Goal: Transaction & Acquisition: Purchase product/service

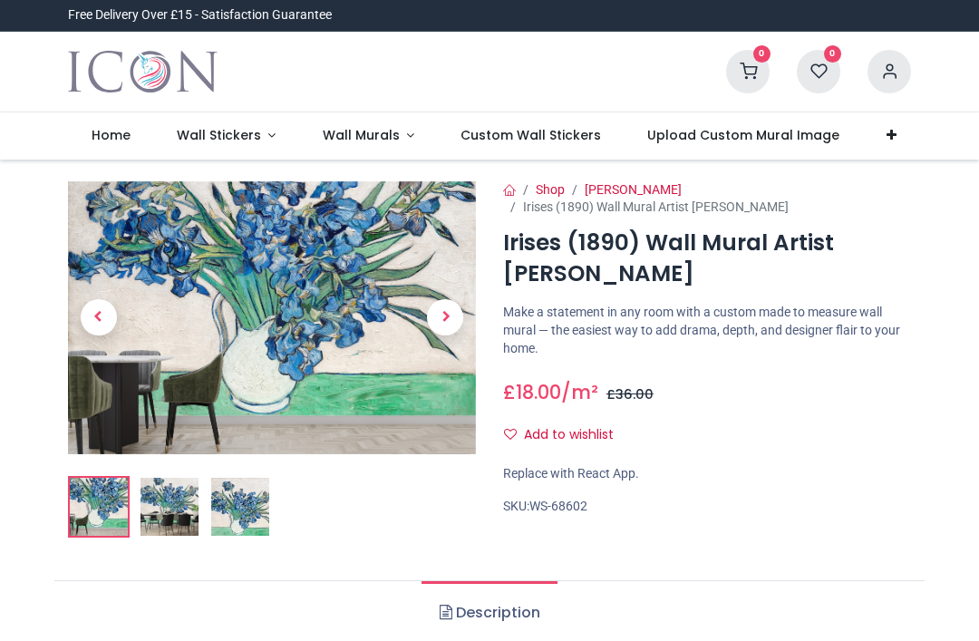
scroll to position [74, 0]
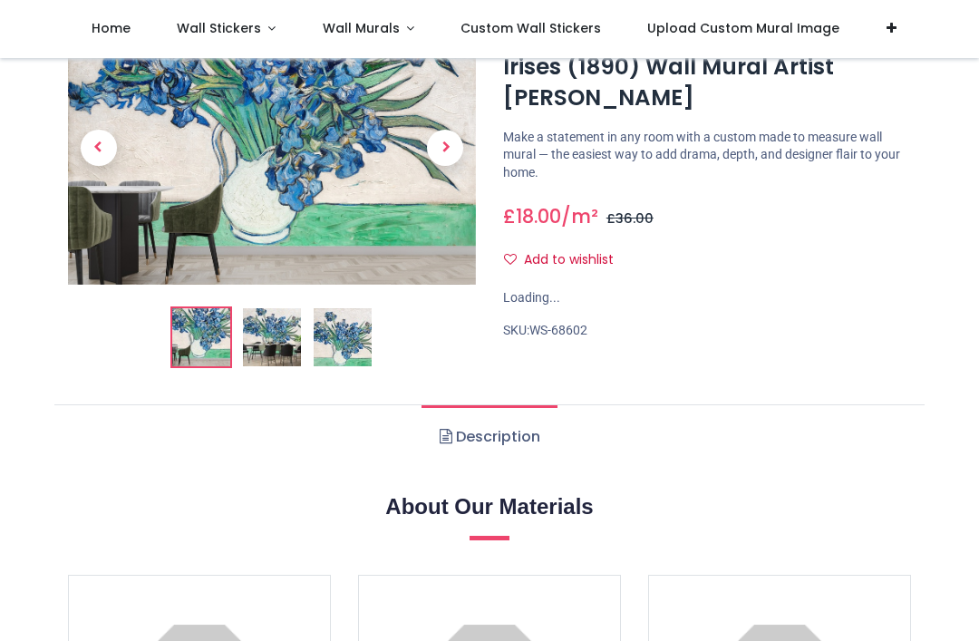
scroll to position [63, 0]
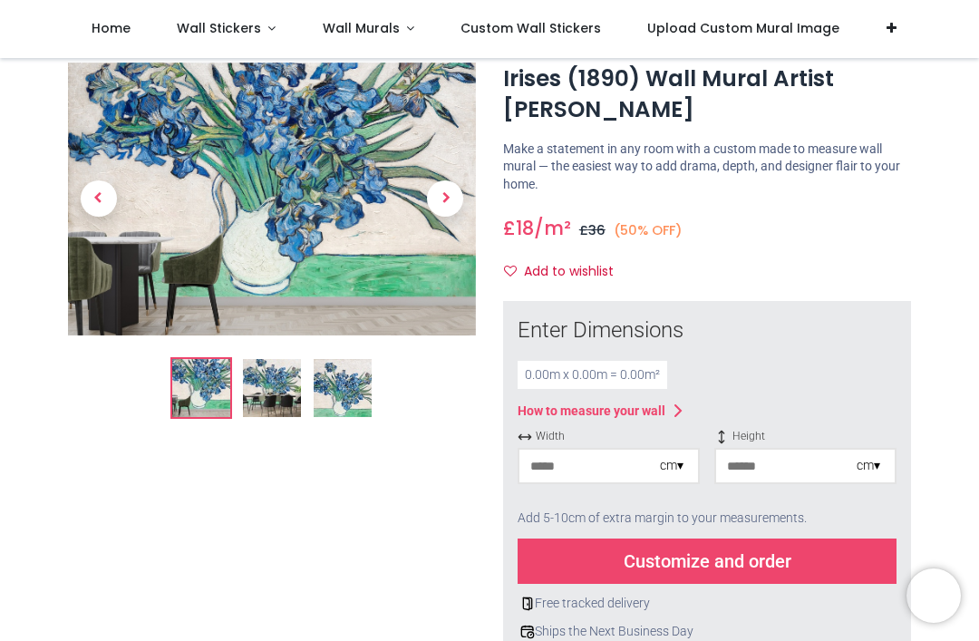
click at [439, 189] on span "Next" at bounding box center [445, 198] width 36 height 36
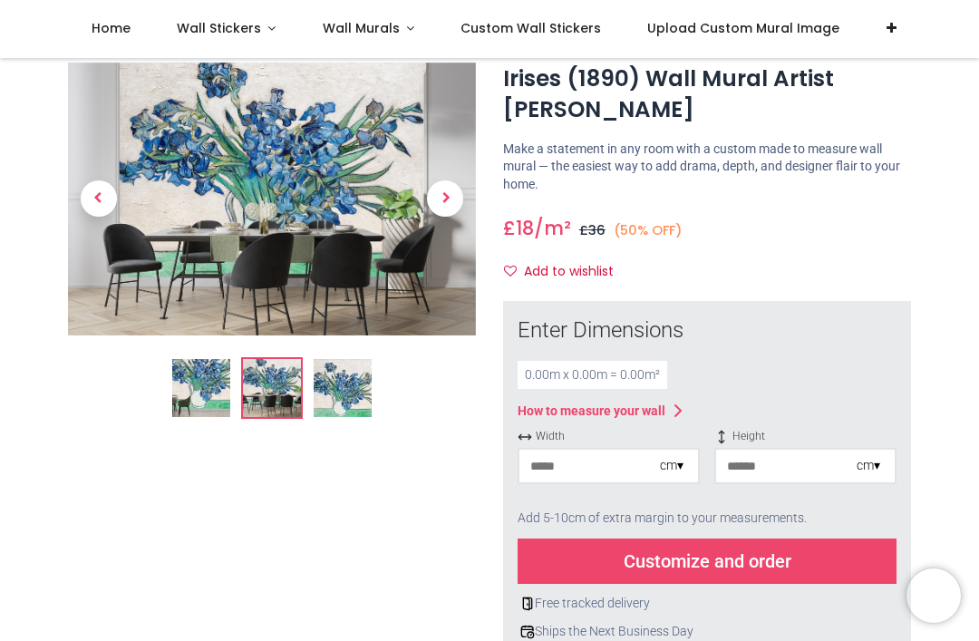
click at [439, 199] on span "Next" at bounding box center [445, 198] width 36 height 36
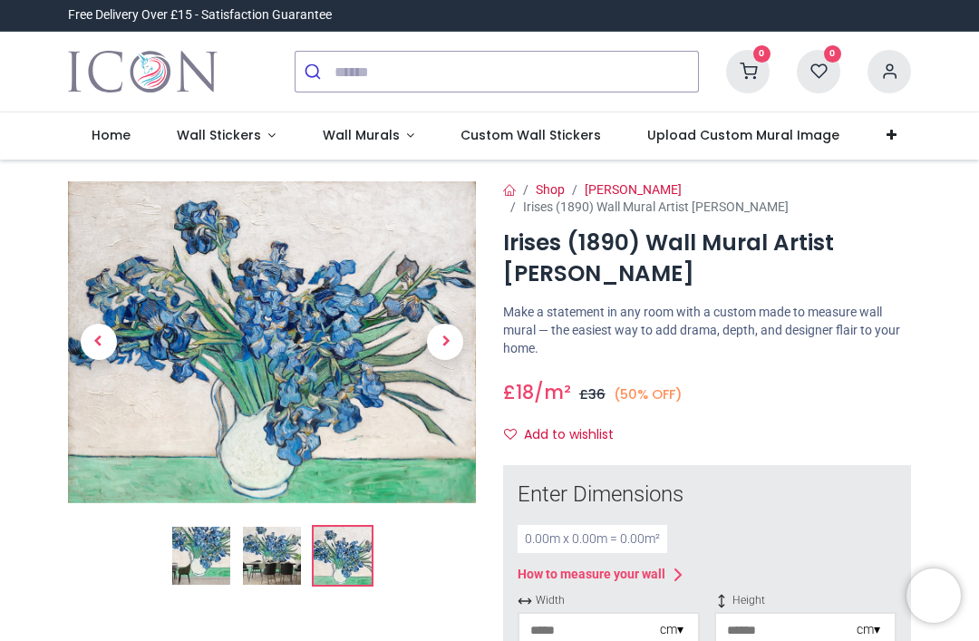
scroll to position [0, 0]
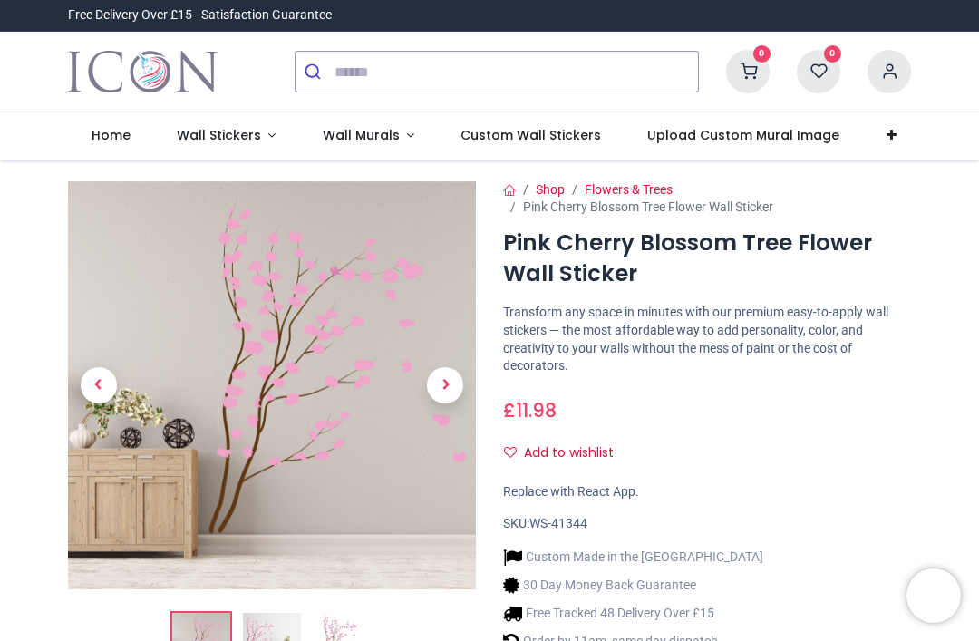
click at [439, 383] on span "Next" at bounding box center [445, 385] width 36 height 36
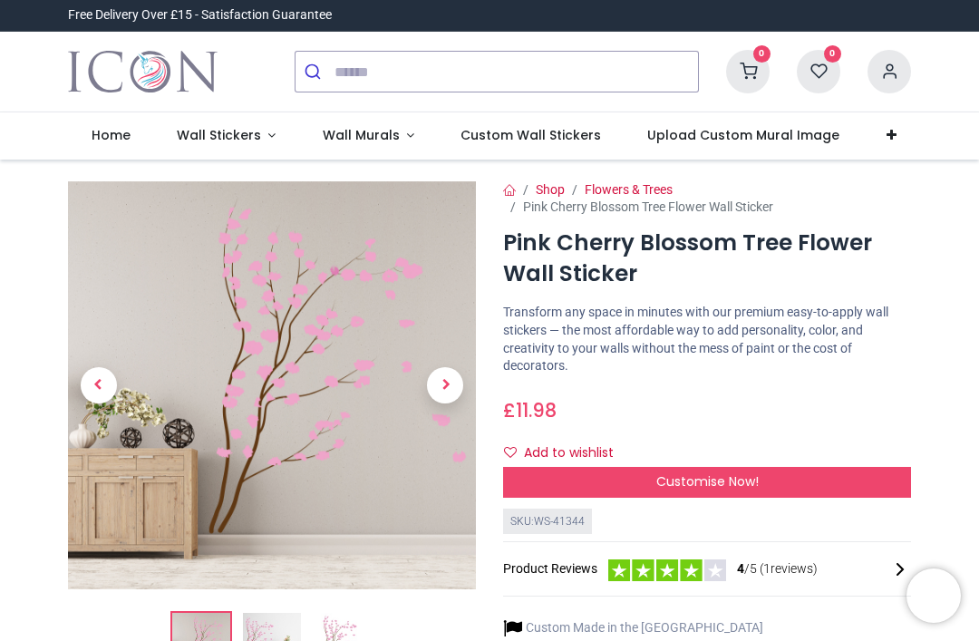
click at [441, 387] on span "Next" at bounding box center [445, 385] width 36 height 36
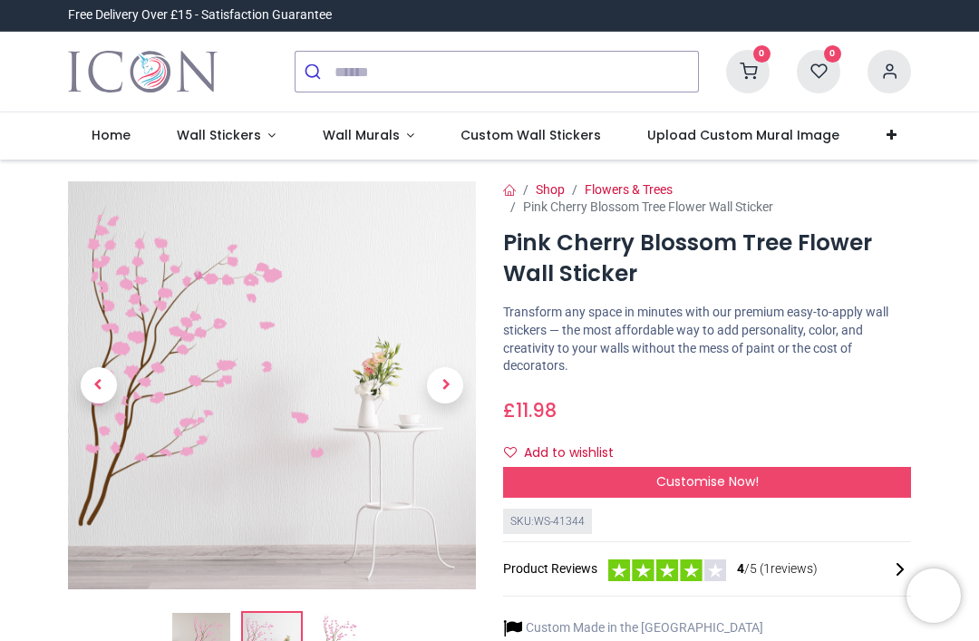
click at [441, 385] on span "Next" at bounding box center [445, 385] width 36 height 36
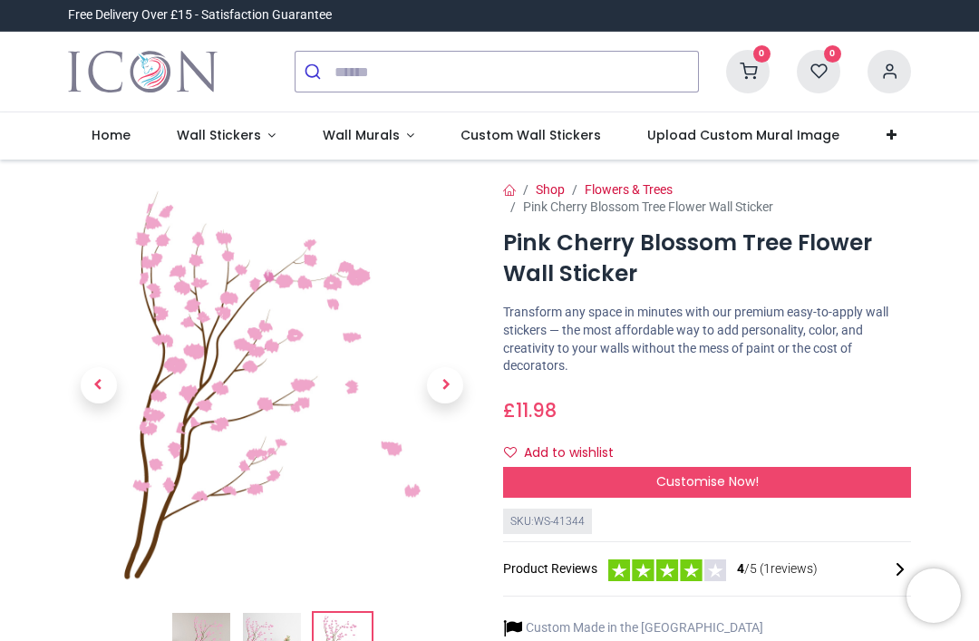
click at [447, 372] on span "Next" at bounding box center [445, 385] width 36 height 36
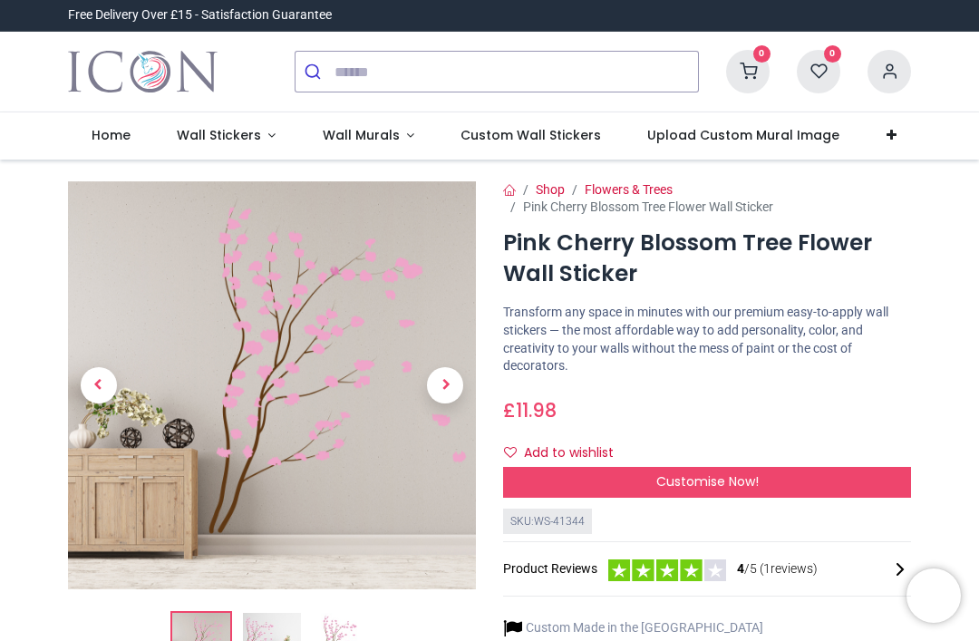
click at [704, 472] on span "Customise Now!" at bounding box center [707, 481] width 102 height 18
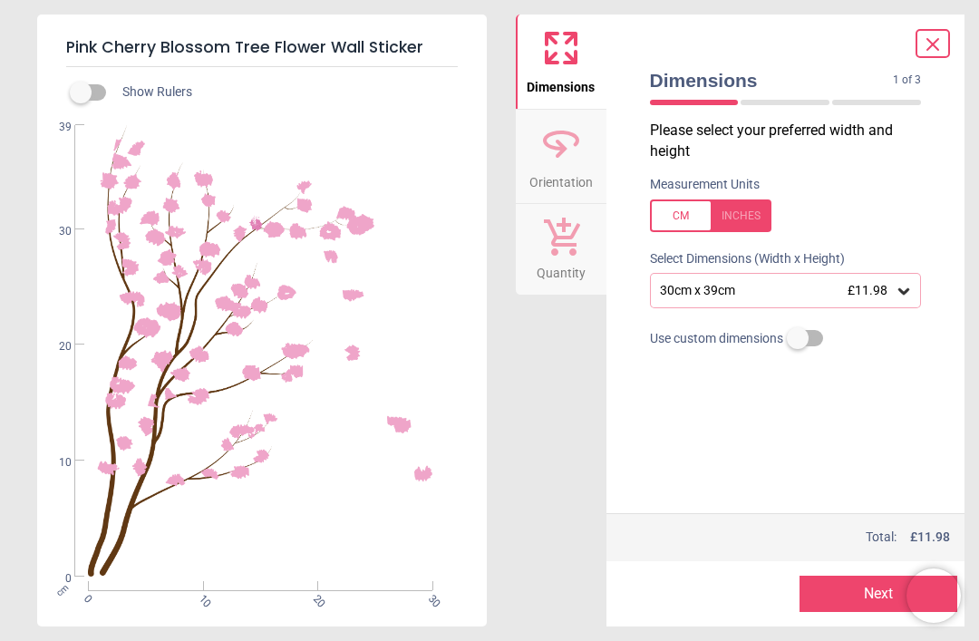
click at [885, 287] on span "£11.98" at bounding box center [868, 290] width 40 height 15
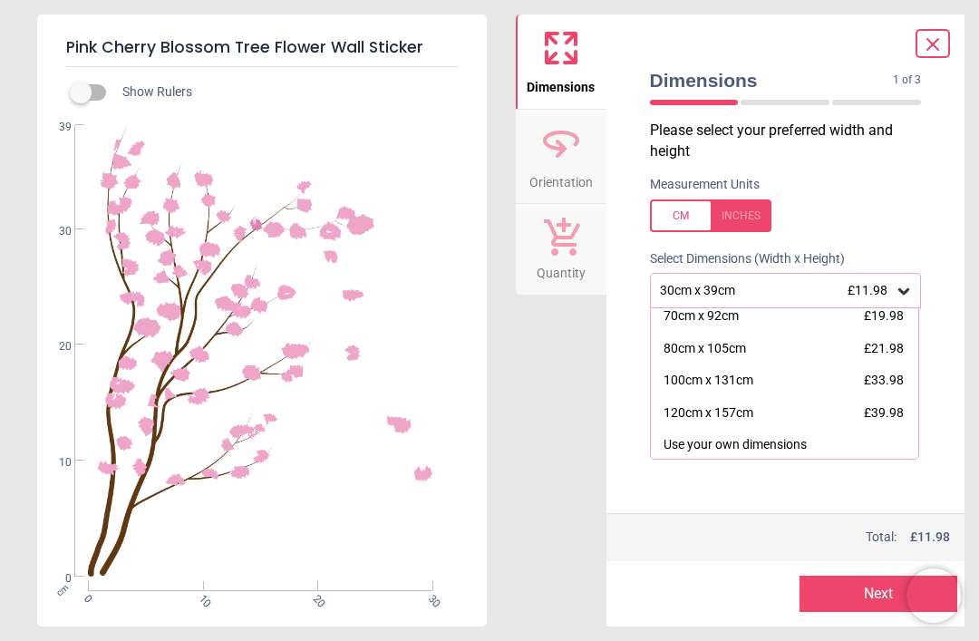
scroll to position [135, 0]
click at [741, 411] on div "120cm x 157cm" at bounding box center [709, 415] width 90 height 18
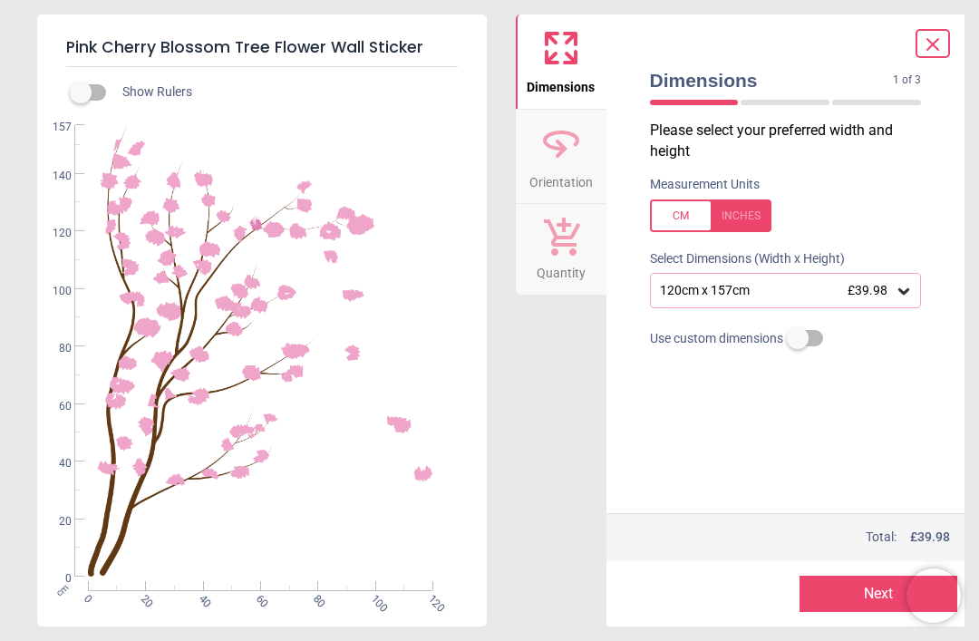
click at [860, 597] on button "Next" at bounding box center [879, 594] width 158 height 36
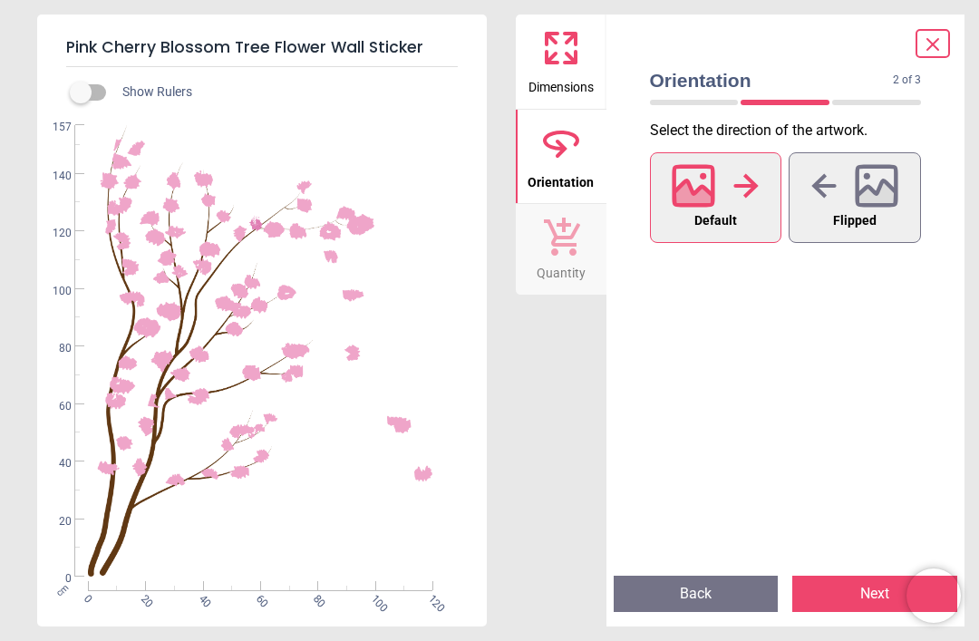
click at [852, 585] on button "Next" at bounding box center [874, 594] width 165 height 36
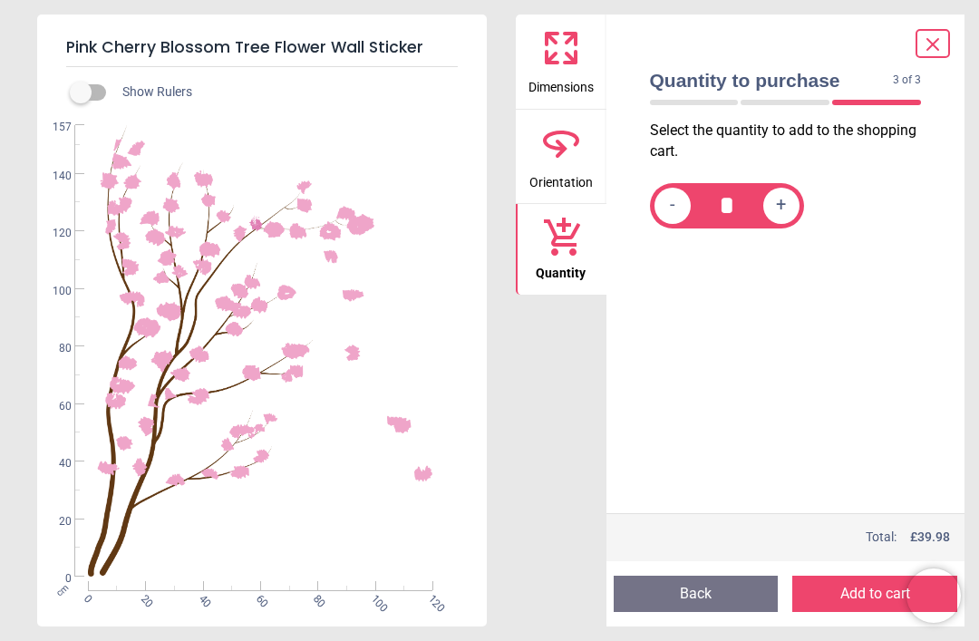
click at [857, 590] on button "Add to cart" at bounding box center [874, 594] width 165 height 36
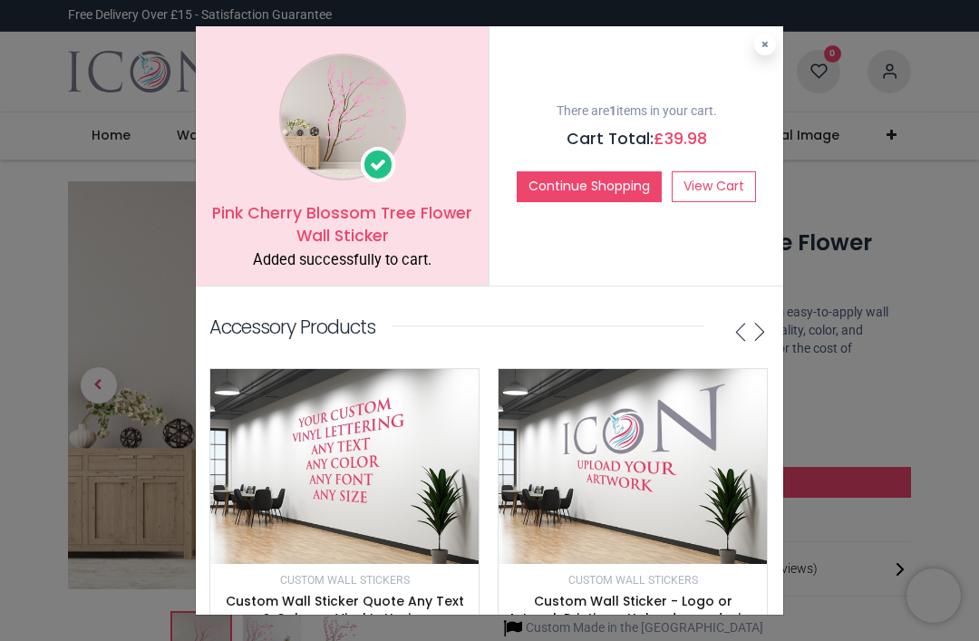
click at [757, 43] on button at bounding box center [765, 45] width 22 height 22
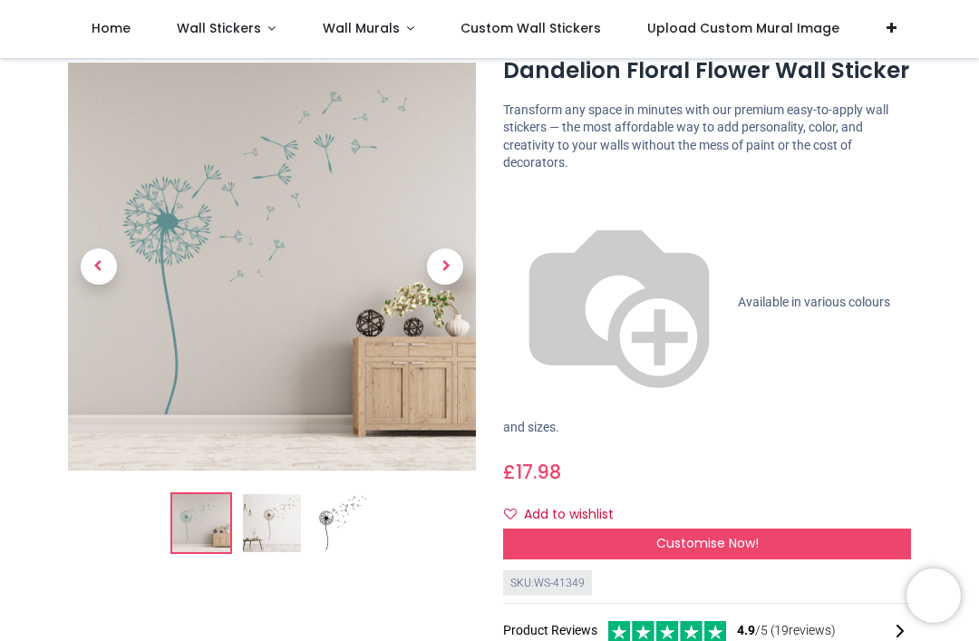
scroll to position [50, 0]
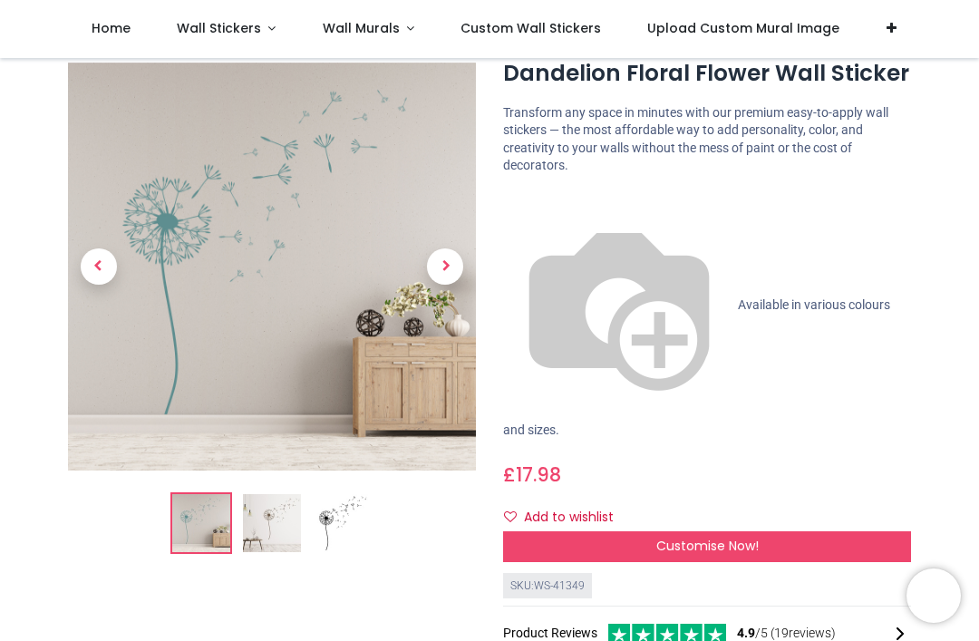
click at [695, 537] on span "Customise Now!" at bounding box center [707, 546] width 102 height 18
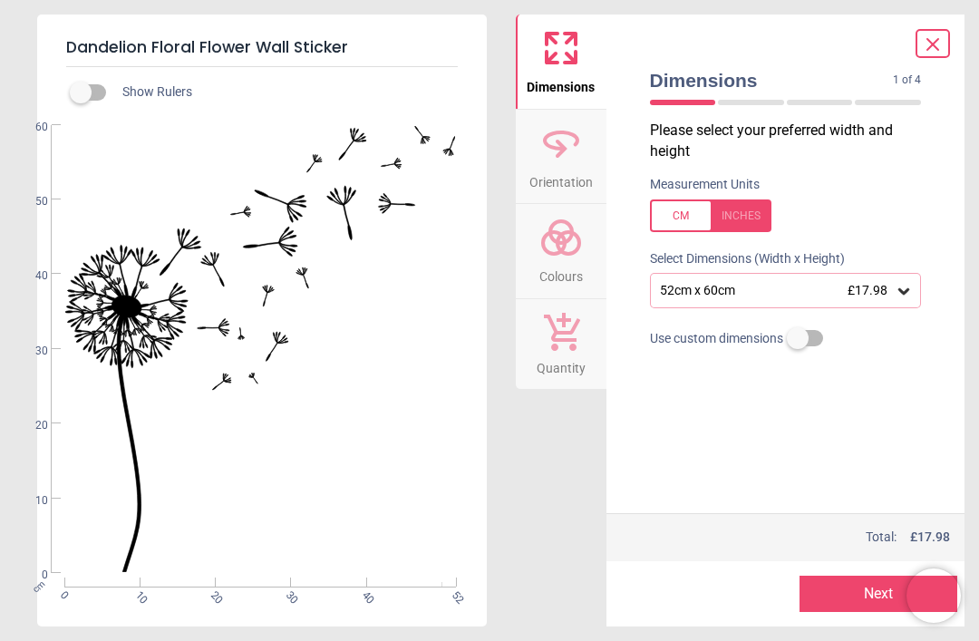
click at [902, 283] on icon at bounding box center [904, 291] width 18 height 18
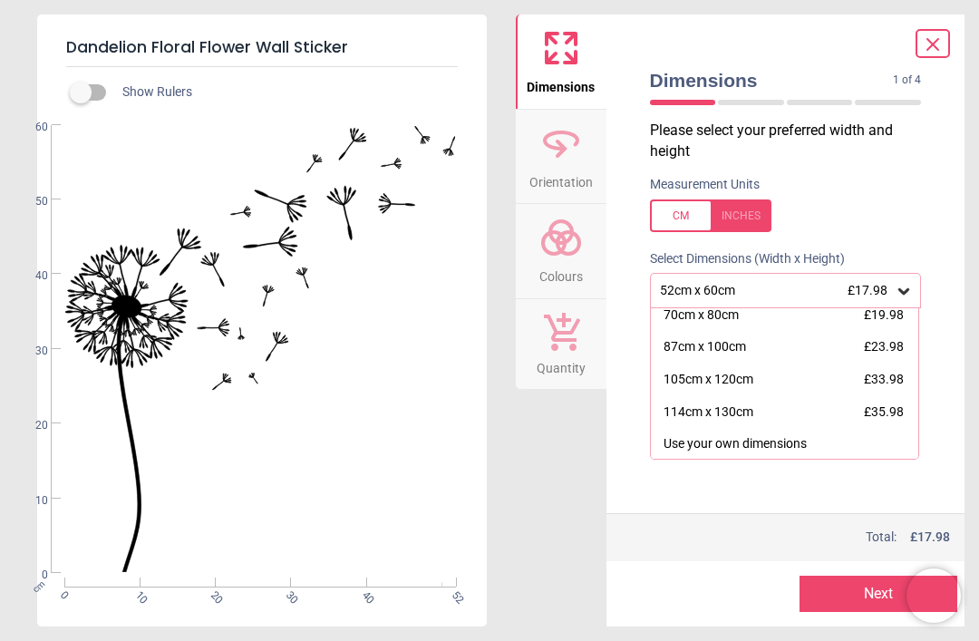
scroll to position [72, 0]
click at [876, 406] on span "£35.98" at bounding box center [884, 413] width 40 height 15
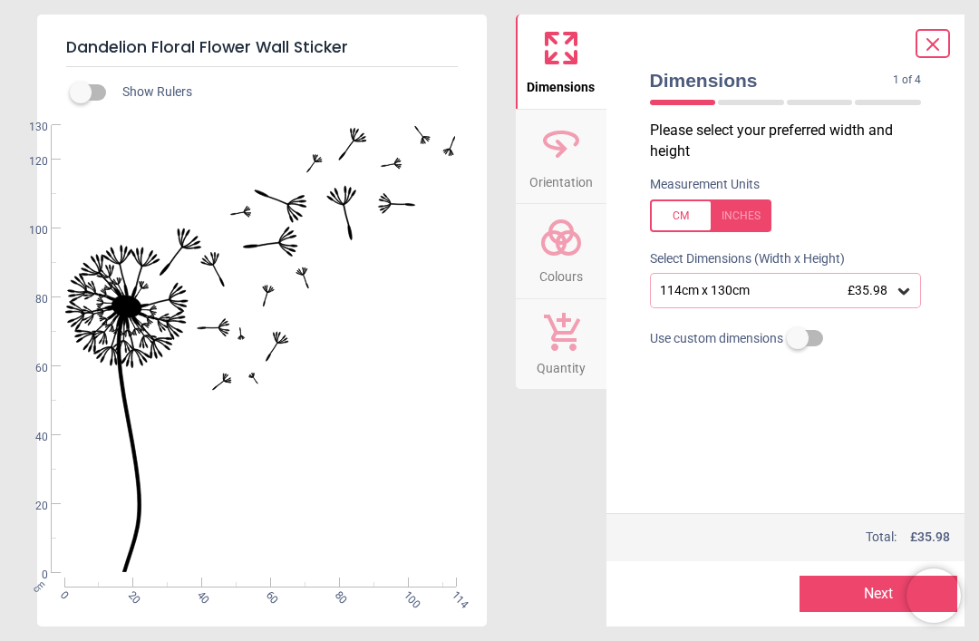
click at [854, 588] on button "Next" at bounding box center [879, 594] width 158 height 36
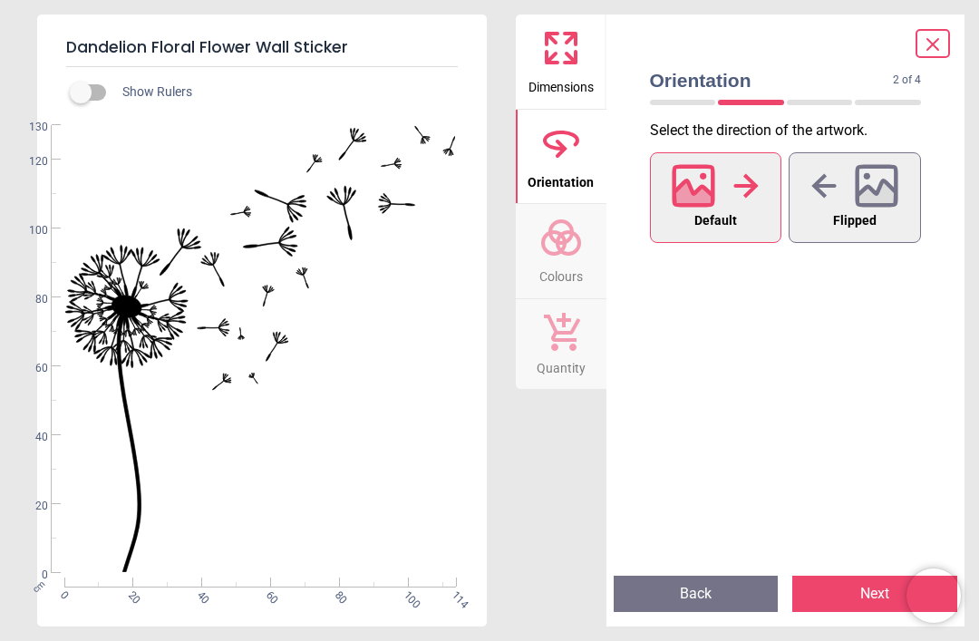
click at [870, 597] on button "Next" at bounding box center [874, 594] width 165 height 36
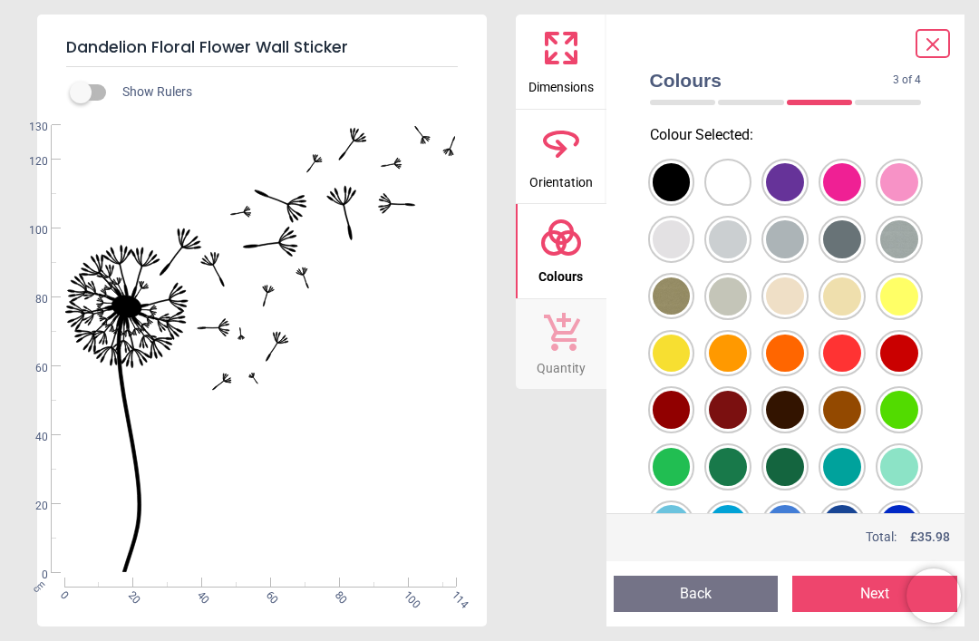
click at [691, 170] on div at bounding box center [672, 182] width 38 height 38
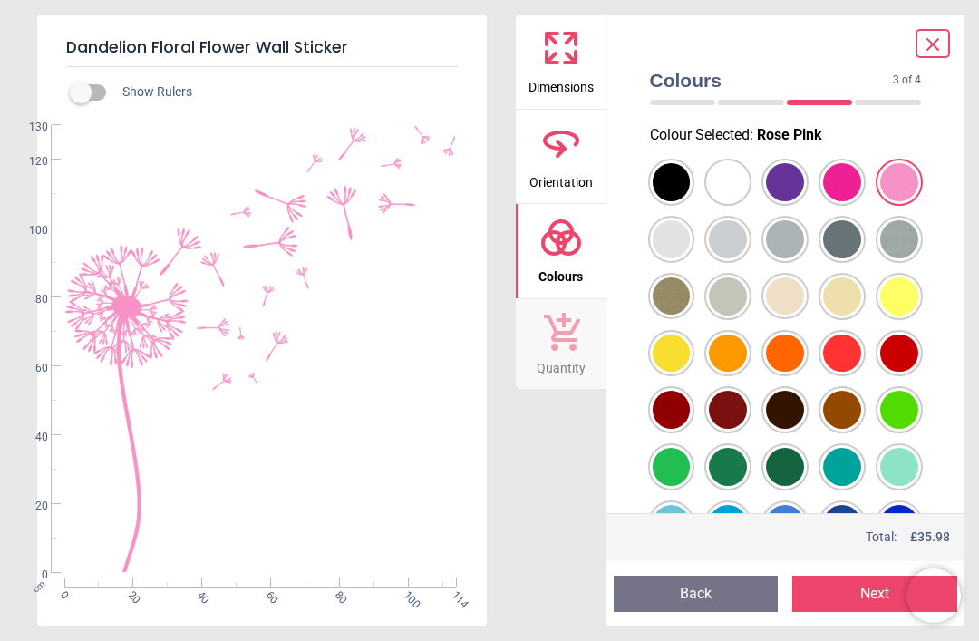
click at [670, 201] on div at bounding box center [672, 182] width 38 height 38
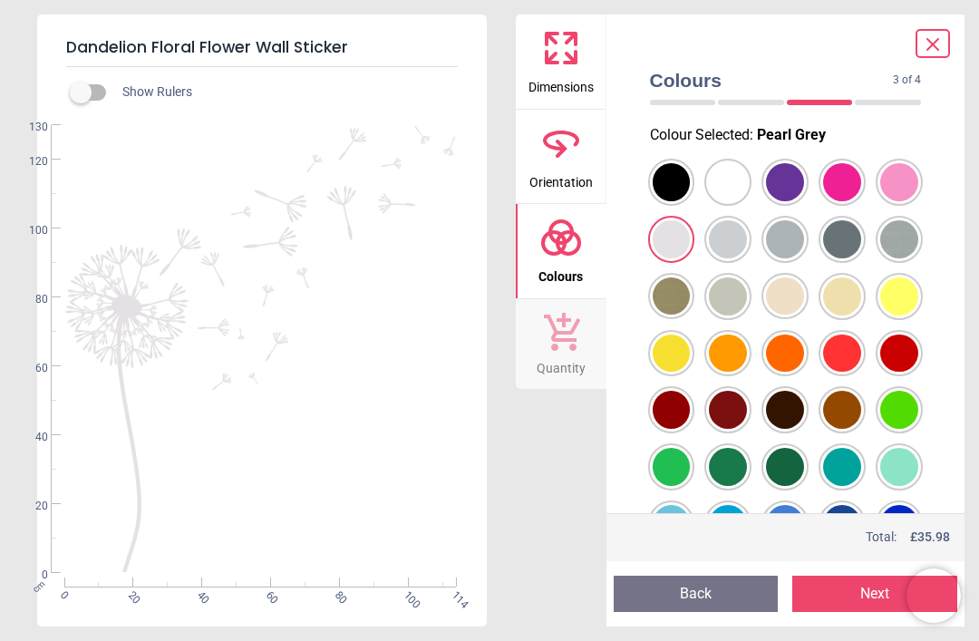
click at [691, 201] on div at bounding box center [672, 182] width 38 height 38
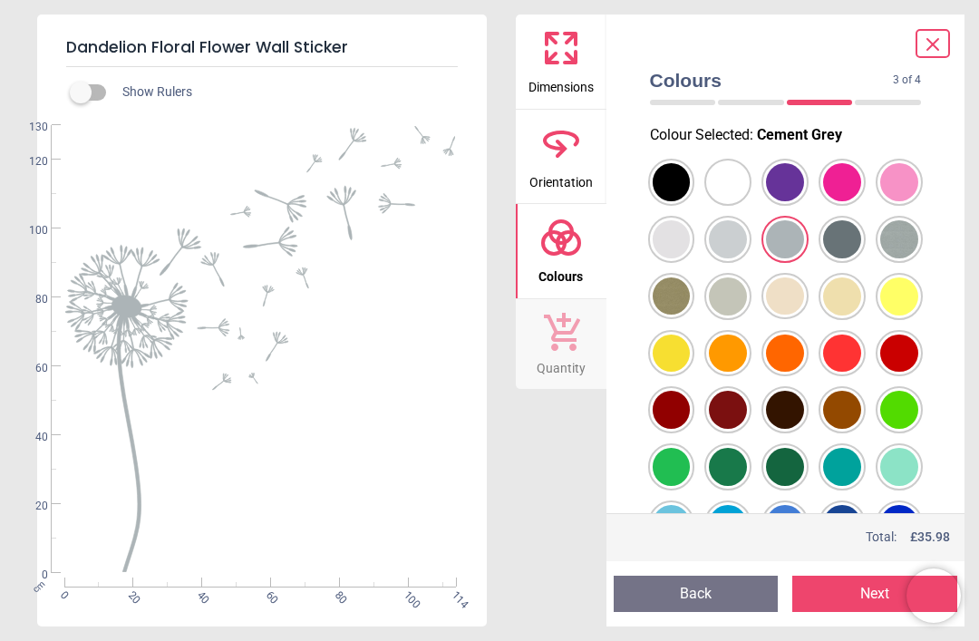
click at [691, 201] on div at bounding box center [672, 182] width 38 height 38
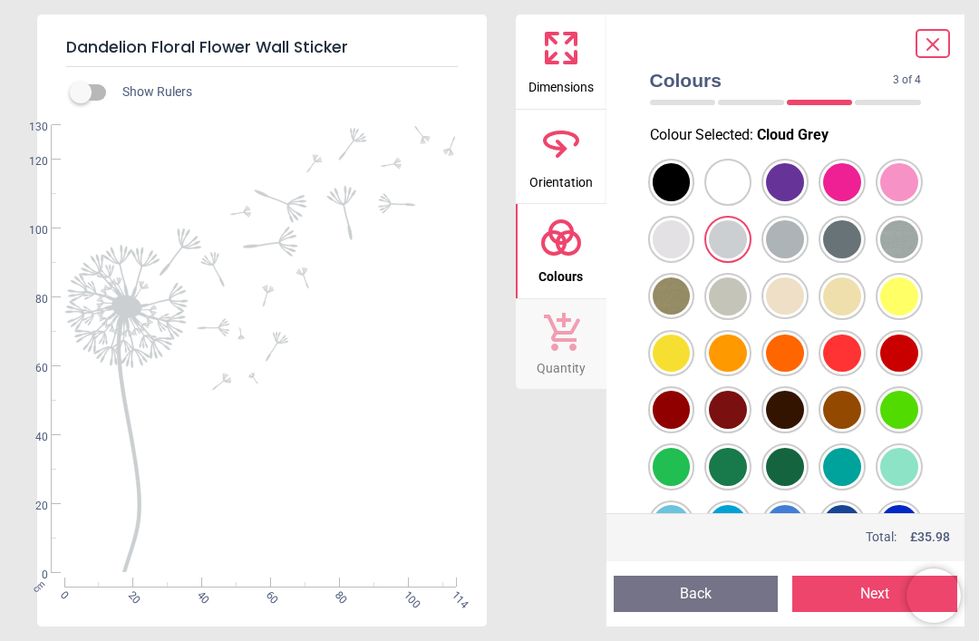
click at [691, 201] on div at bounding box center [672, 182] width 38 height 38
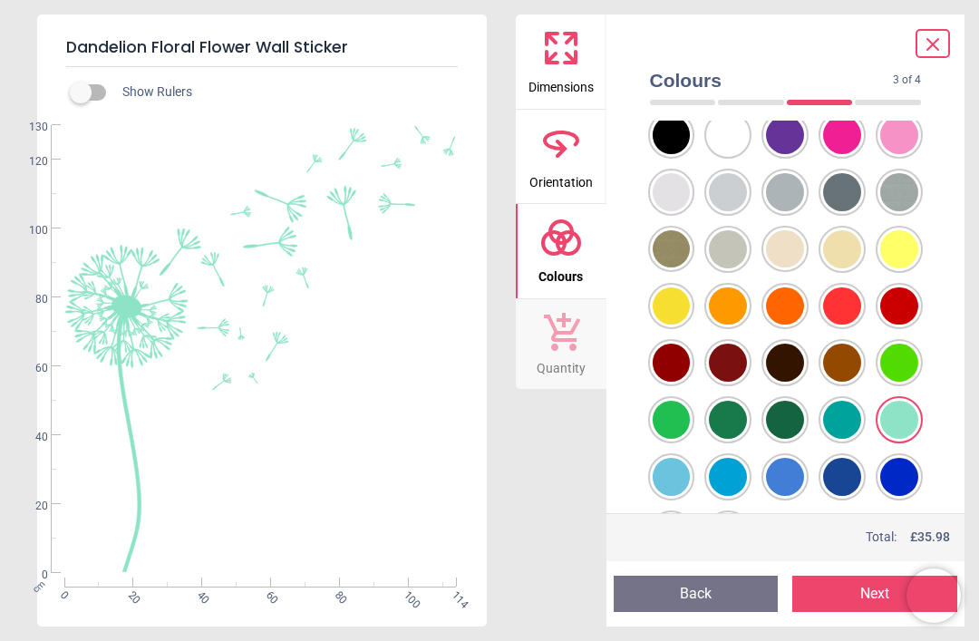
scroll to position [44, 0]
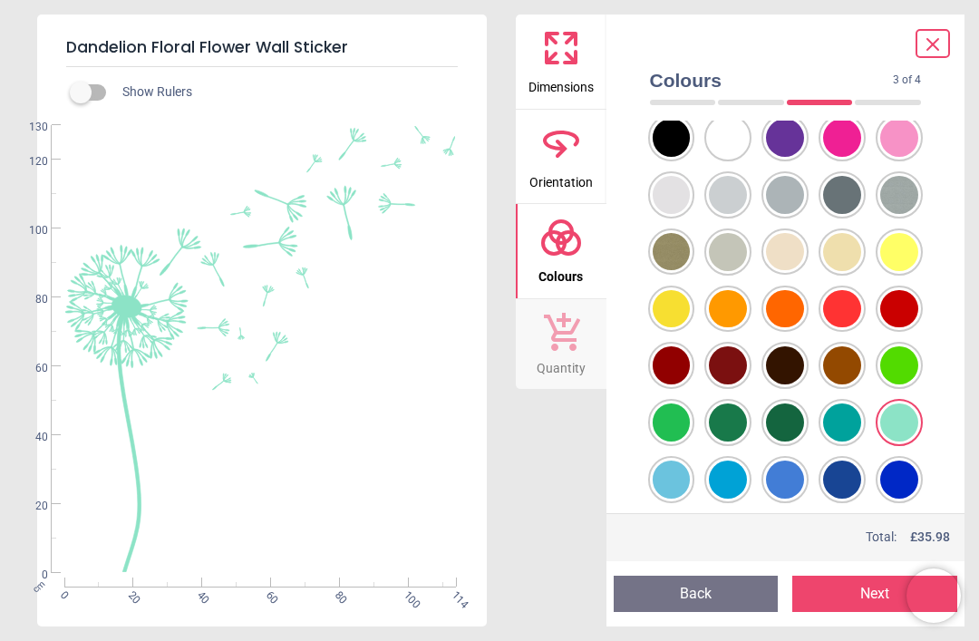
click at [691, 157] on div at bounding box center [672, 138] width 38 height 38
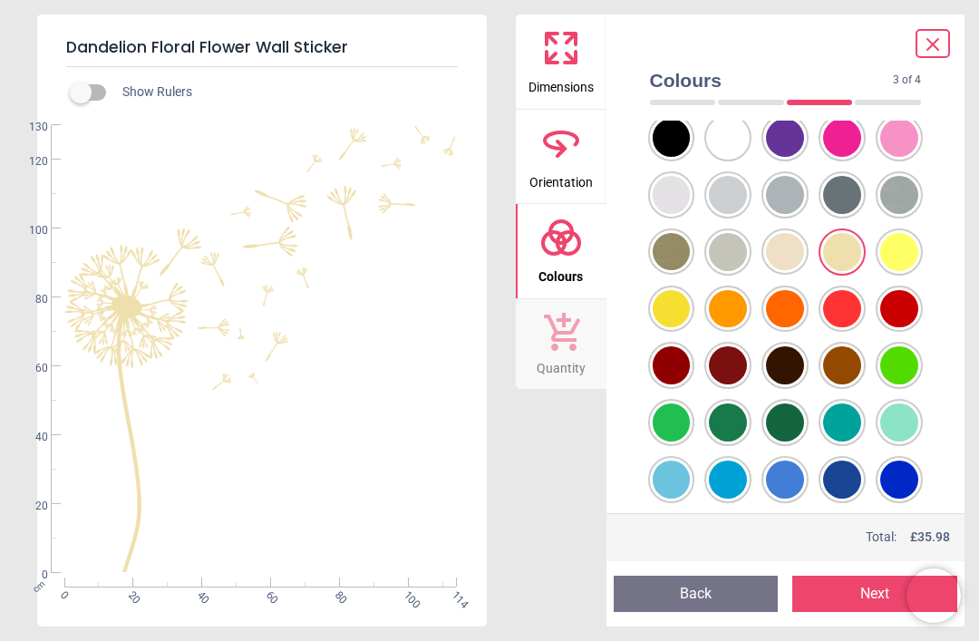
click at [691, 157] on div at bounding box center [672, 138] width 38 height 38
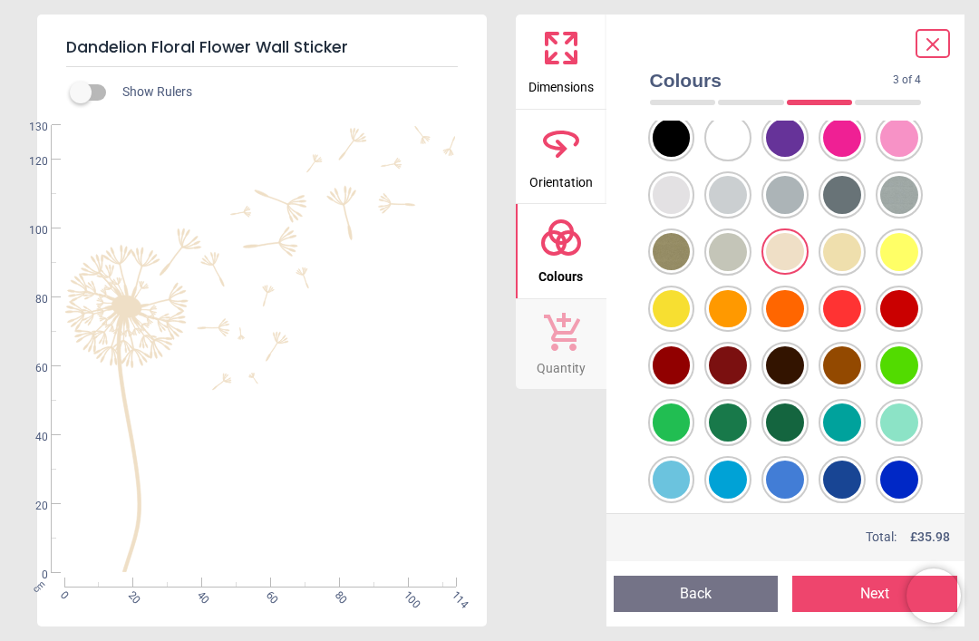
click at [691, 157] on div at bounding box center [672, 138] width 38 height 38
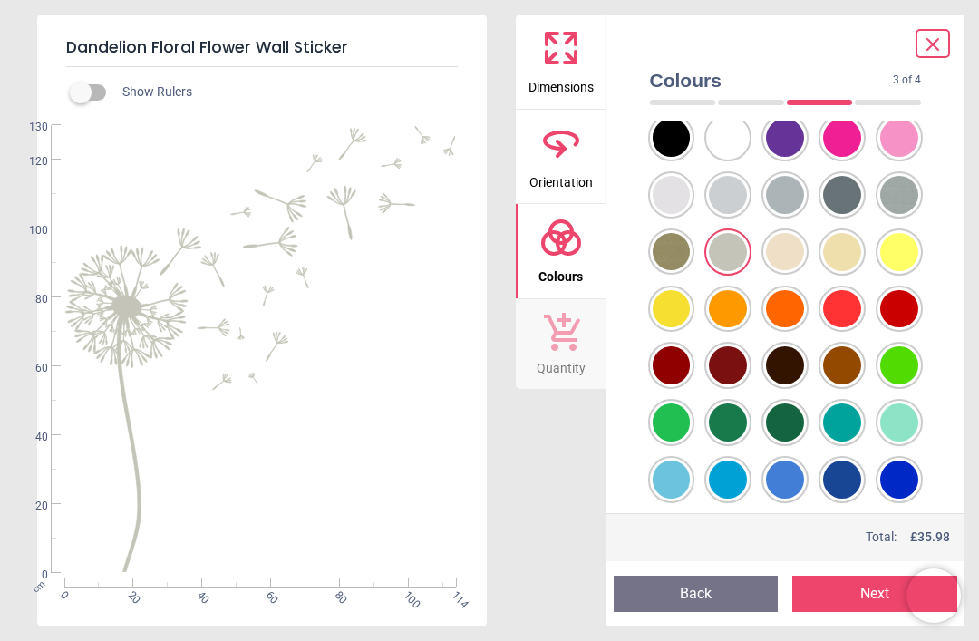
click at [691, 141] on div at bounding box center [672, 138] width 38 height 38
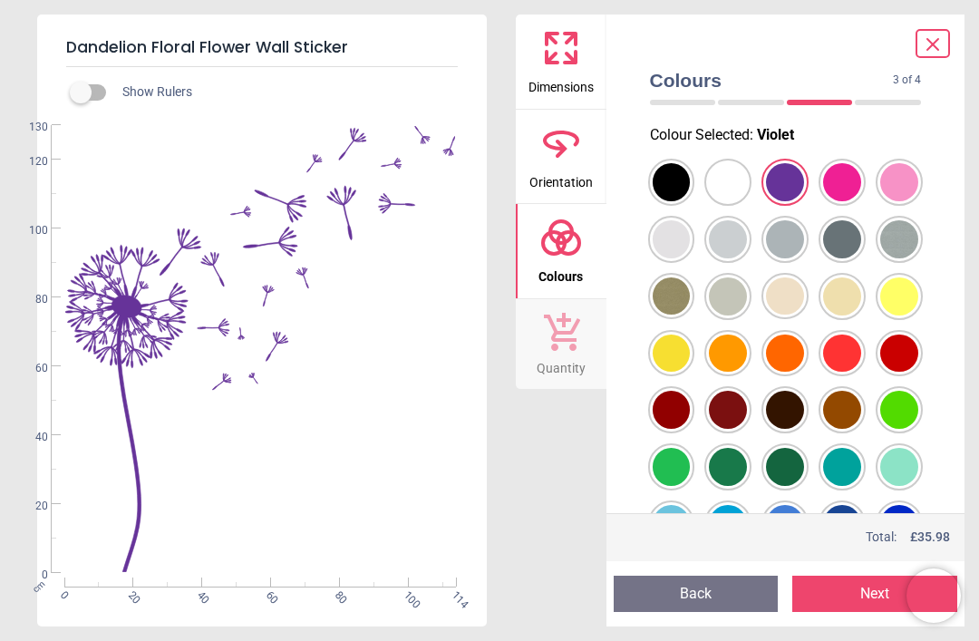
click at [691, 175] on div at bounding box center [672, 182] width 38 height 38
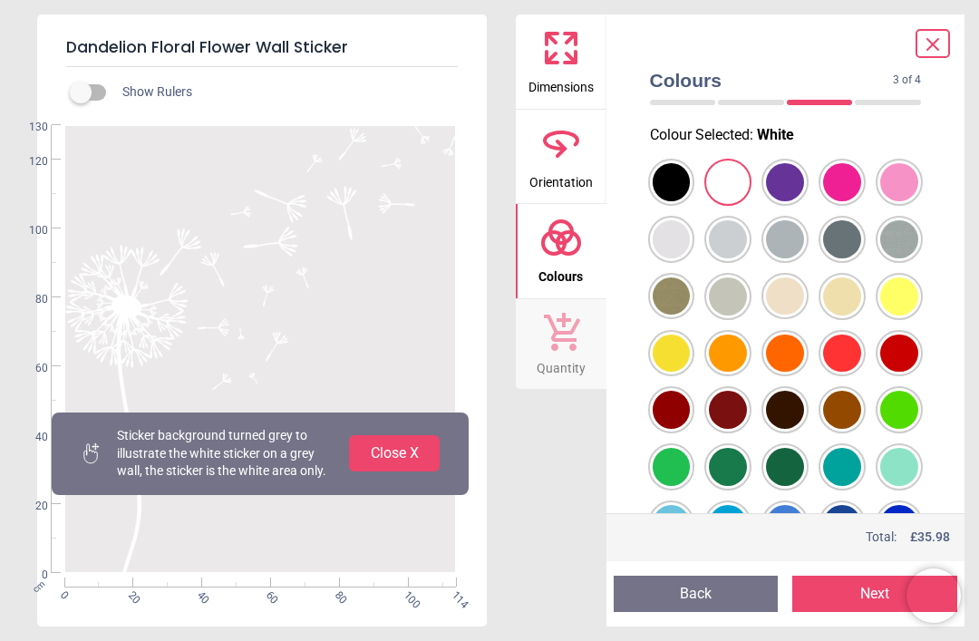
click at [691, 201] on div at bounding box center [672, 182] width 38 height 38
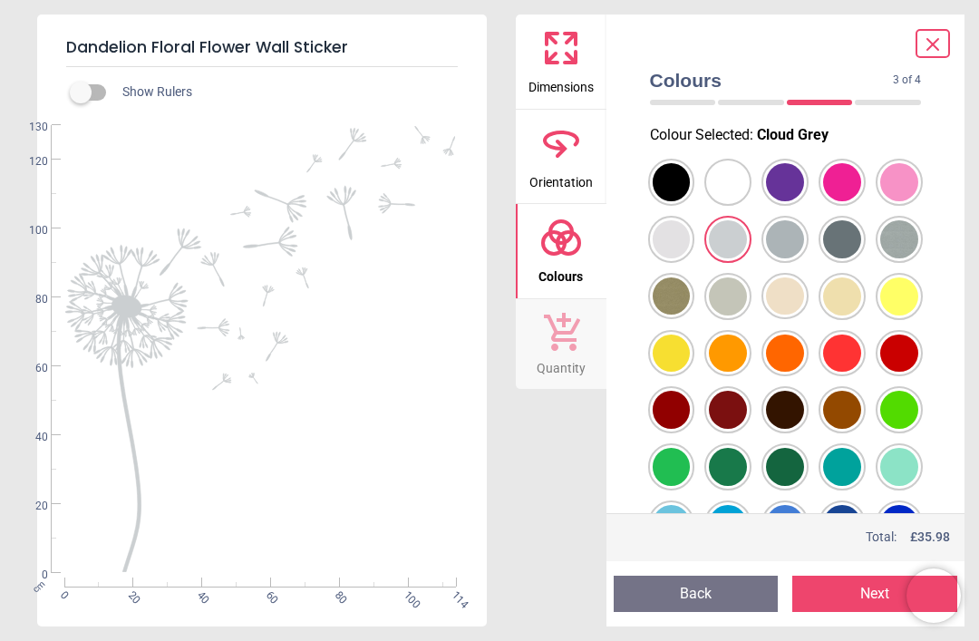
click at [691, 201] on div at bounding box center [672, 182] width 38 height 38
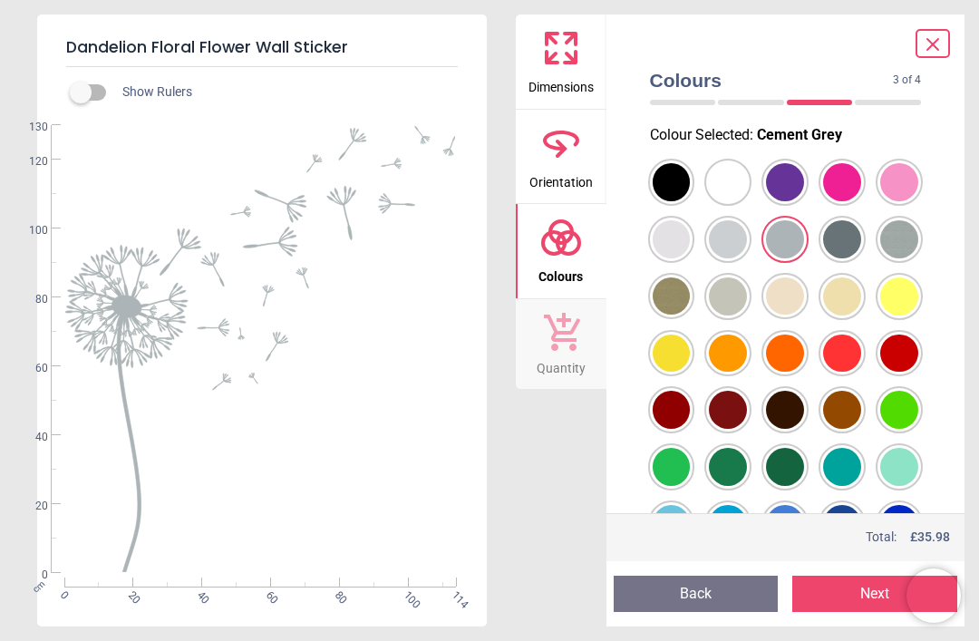
click at [691, 201] on div at bounding box center [672, 182] width 38 height 38
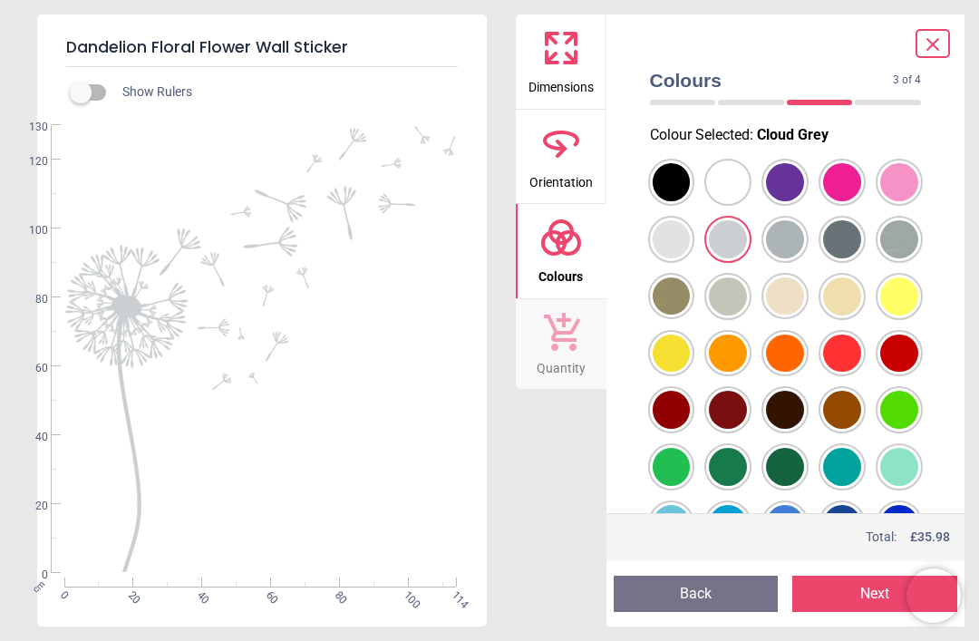
click at [691, 201] on div at bounding box center [672, 182] width 38 height 38
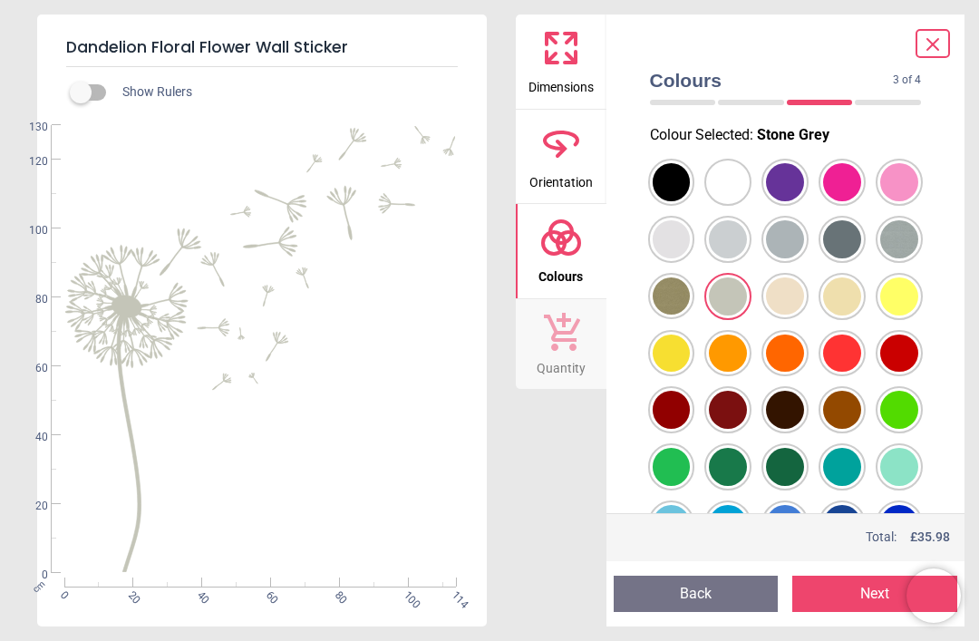
click at [691, 201] on div at bounding box center [672, 182] width 38 height 38
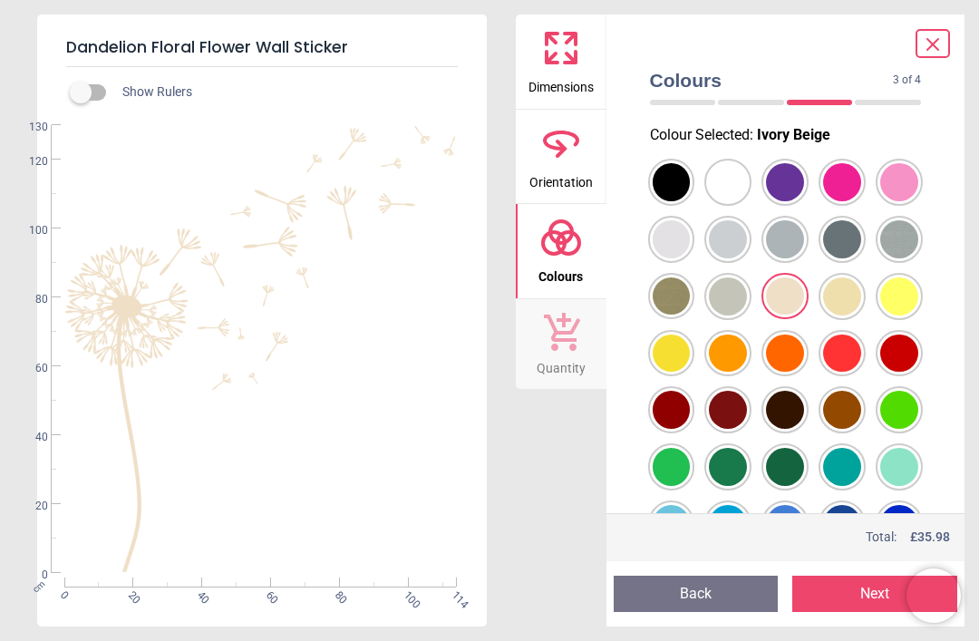
click at [691, 201] on div at bounding box center [672, 182] width 38 height 38
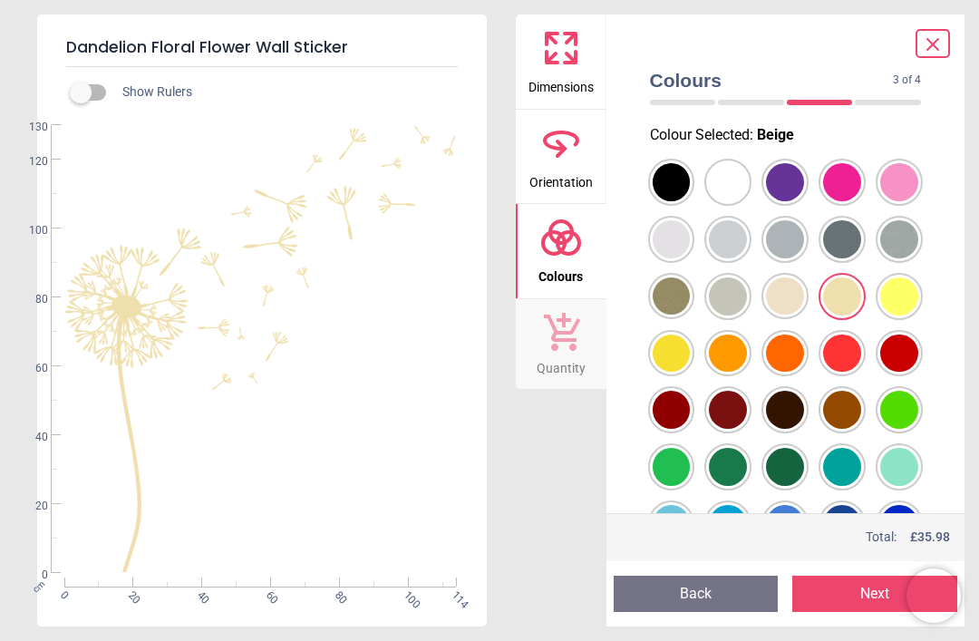
click at [691, 201] on div at bounding box center [672, 182] width 38 height 38
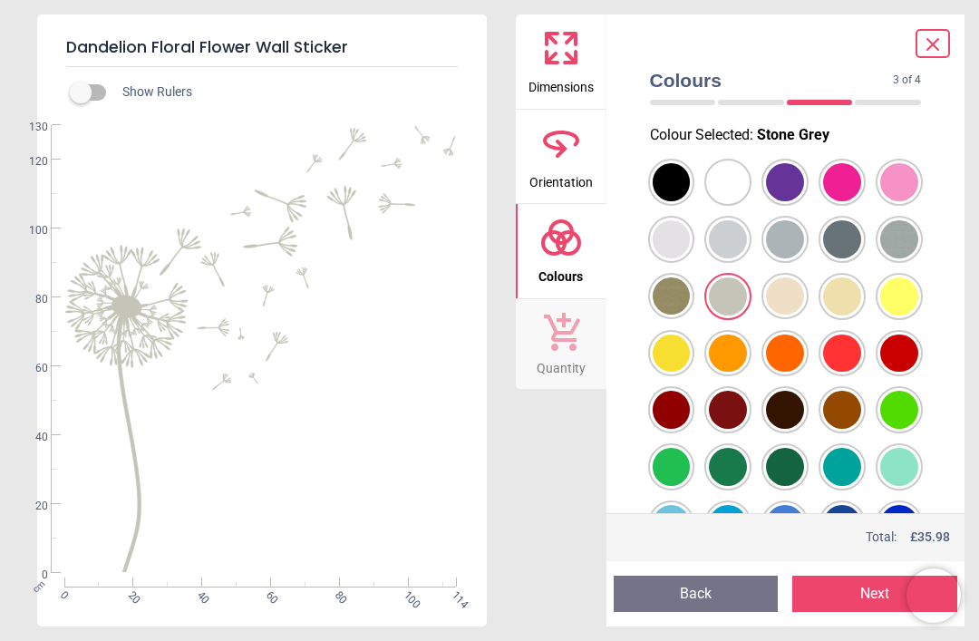
click at [691, 201] on div at bounding box center [672, 182] width 38 height 38
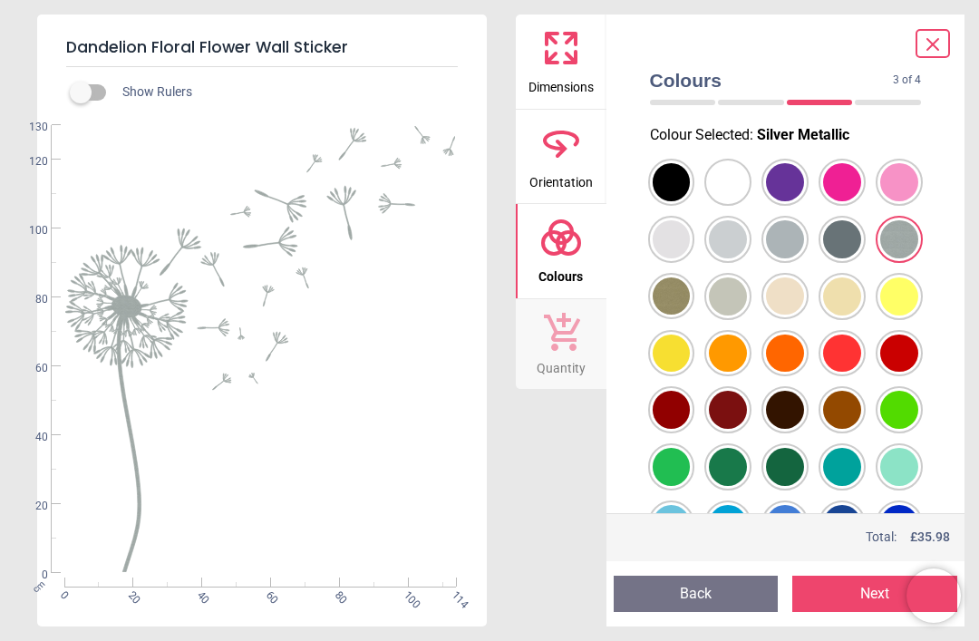
click at [691, 201] on div at bounding box center [672, 182] width 38 height 38
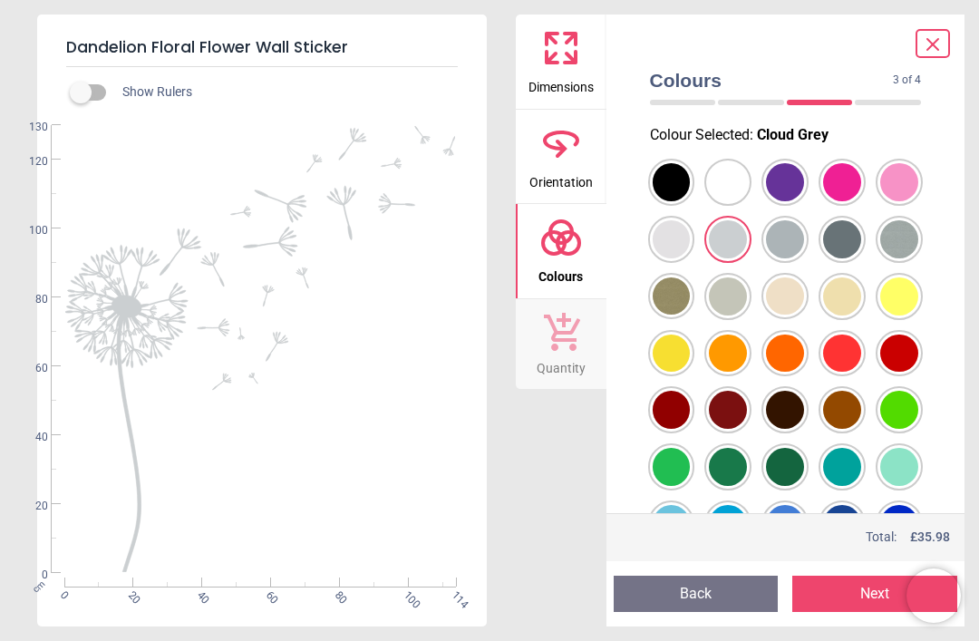
click at [859, 588] on button "Next" at bounding box center [874, 594] width 165 height 36
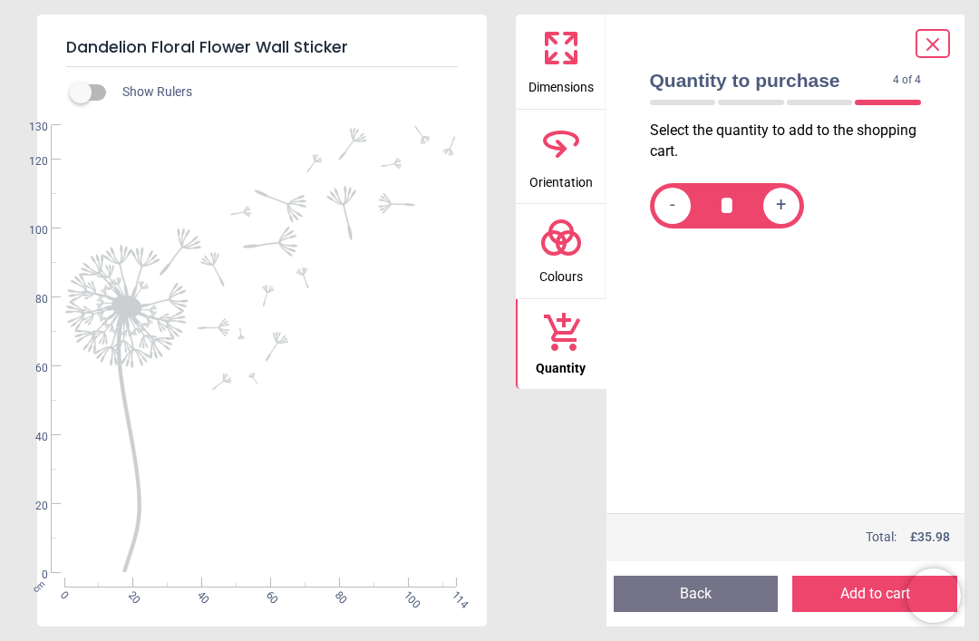
click at [859, 587] on button "Add to cart" at bounding box center [874, 594] width 165 height 36
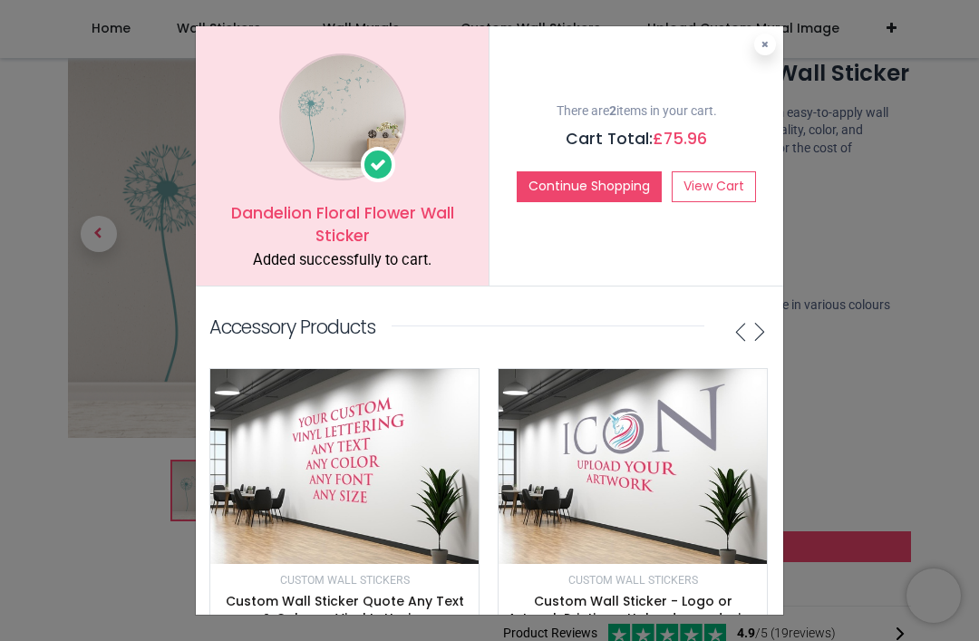
click at [764, 46] on icon at bounding box center [765, 44] width 7 height 9
